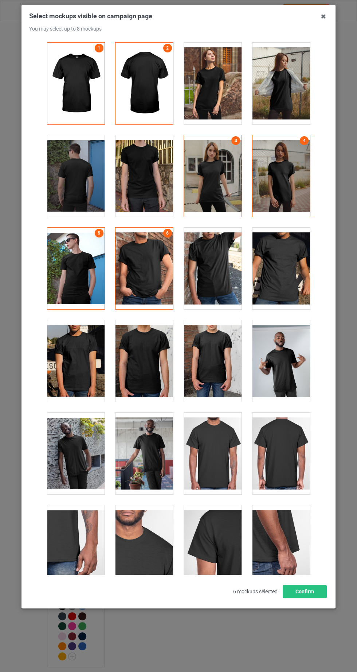
click at [323, 20] on icon at bounding box center [324, 17] width 12 height 12
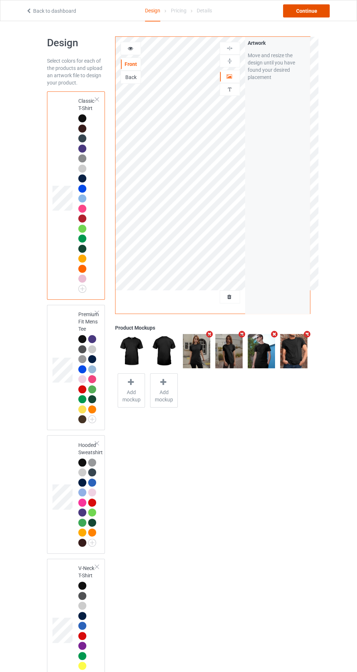
click at [316, 13] on div "Continue" at bounding box center [306, 10] width 47 height 13
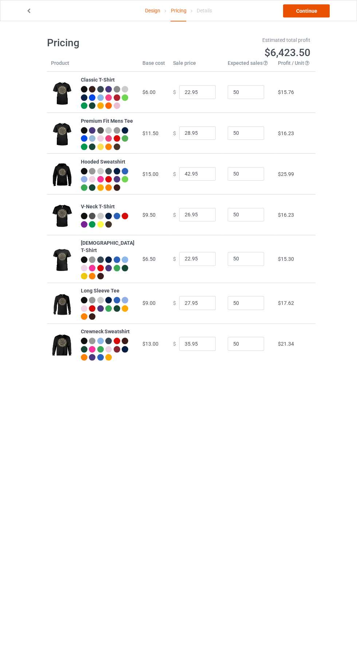
click at [311, 11] on link "Continue" at bounding box center [306, 10] width 47 height 13
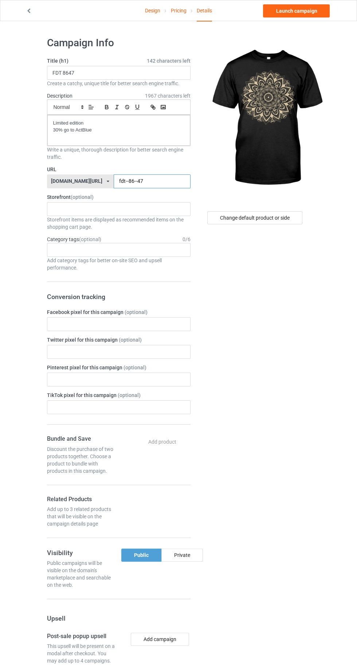
click at [142, 181] on input "fdt--86--47" at bounding box center [152, 181] width 77 height 14
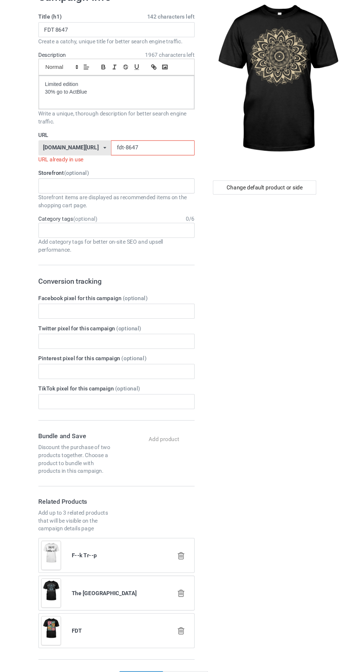
click at [118, 178] on input "fdt-8647" at bounding box center [152, 181] width 77 height 14
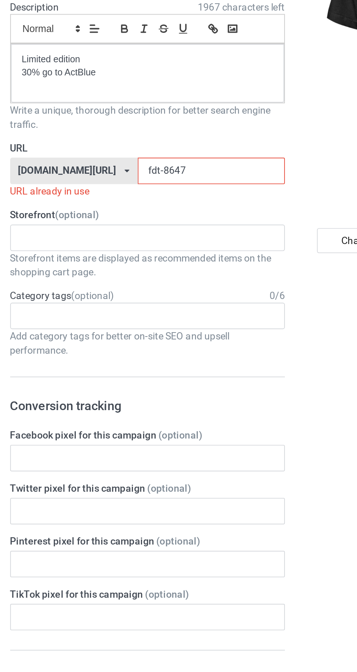
click at [114, 182] on input "fdt-8647" at bounding box center [152, 181] width 77 height 14
type input "fdt--8647"
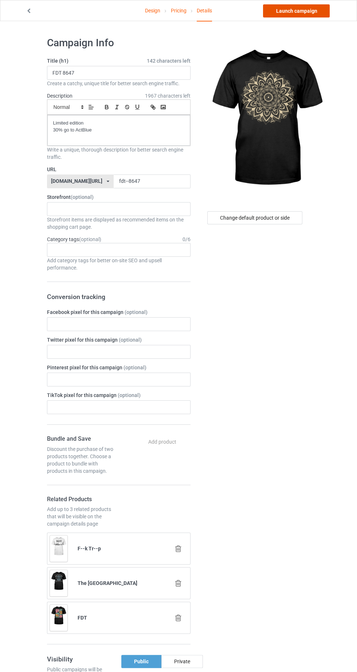
click at [308, 11] on link "Launch campaign" at bounding box center [296, 10] width 67 height 13
